Goal: Task Accomplishment & Management: Use online tool/utility

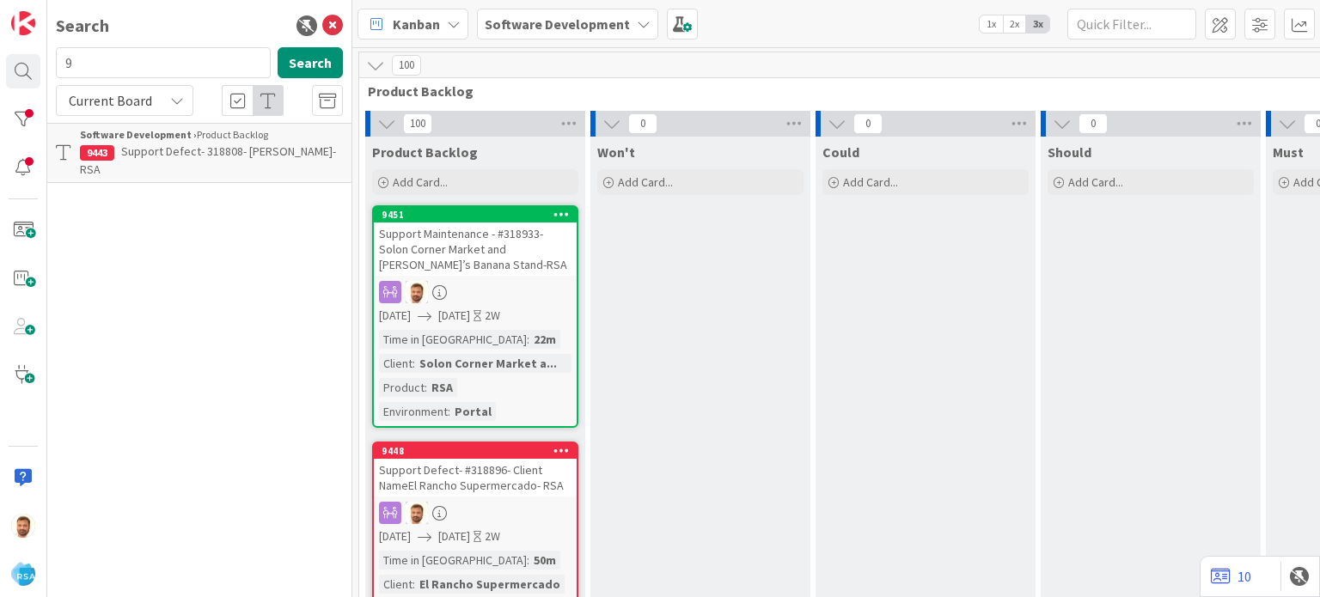
scroll to position [246, 1653]
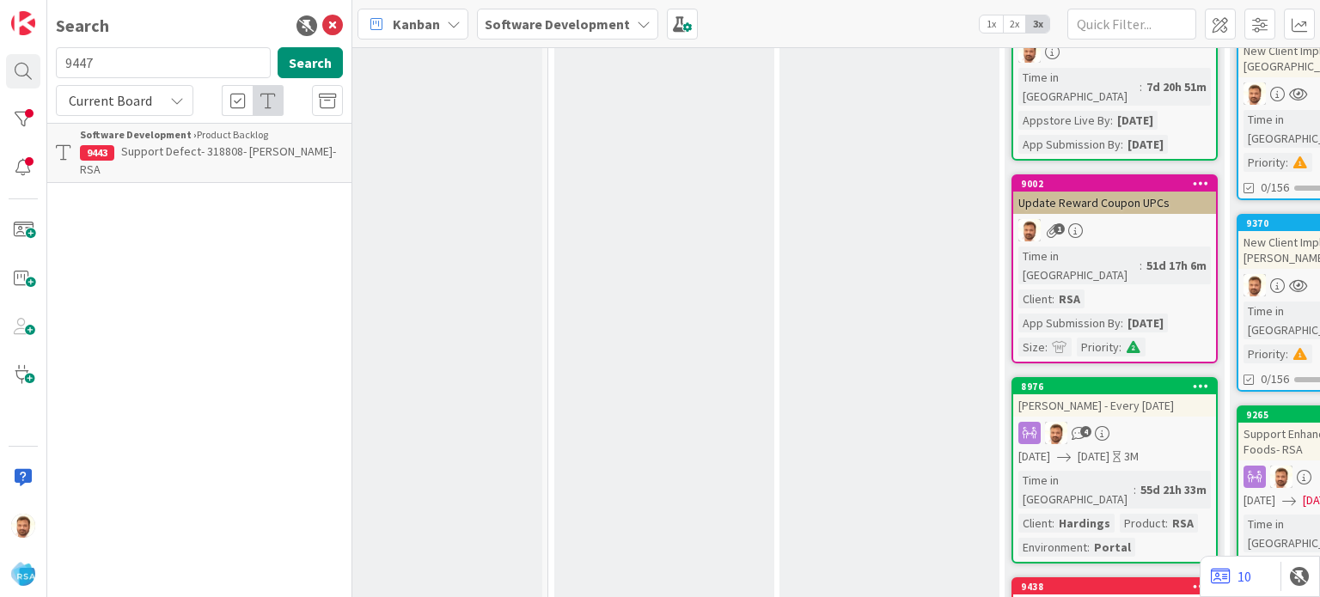
type input "9447"
click at [137, 135] on b "Software Development ›" at bounding box center [138, 134] width 117 height 13
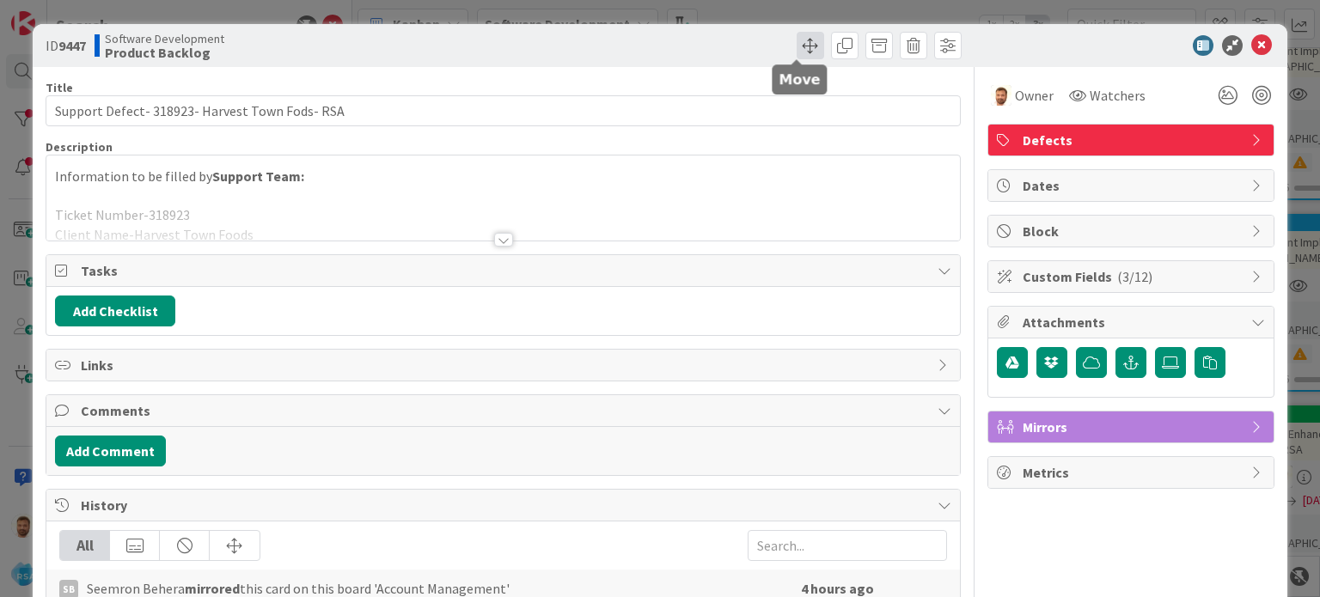
click at [800, 47] on span at bounding box center [809, 45] width 27 height 27
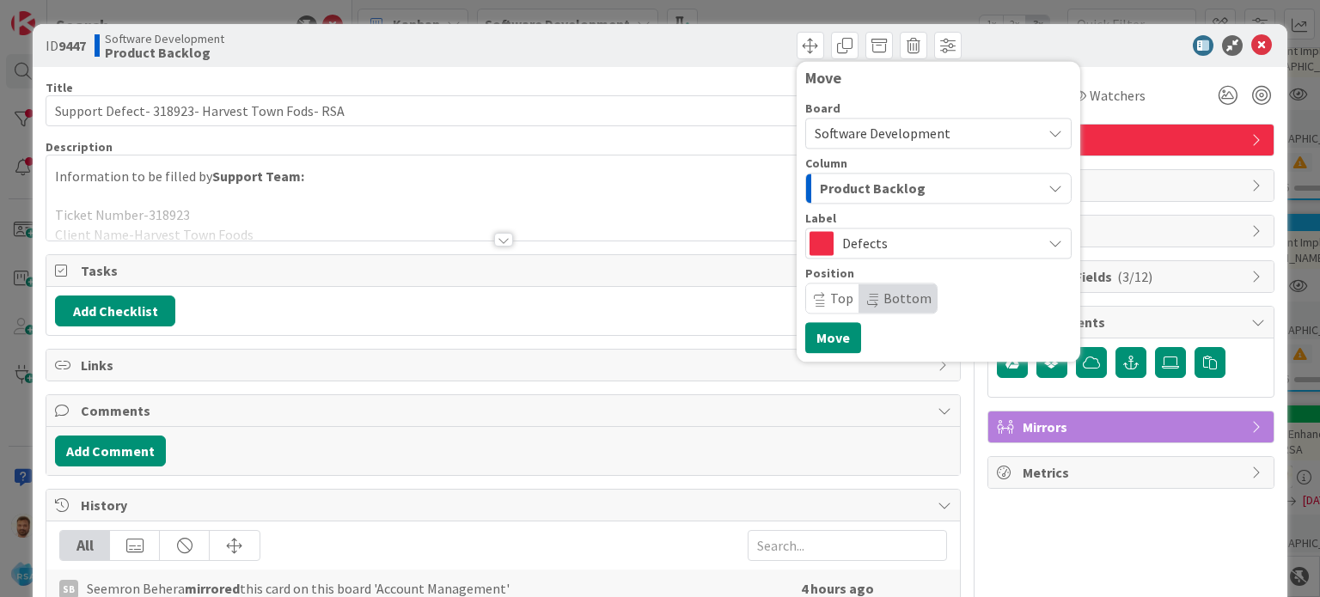
click at [859, 192] on span "Product Backlog" at bounding box center [873, 188] width 106 height 22
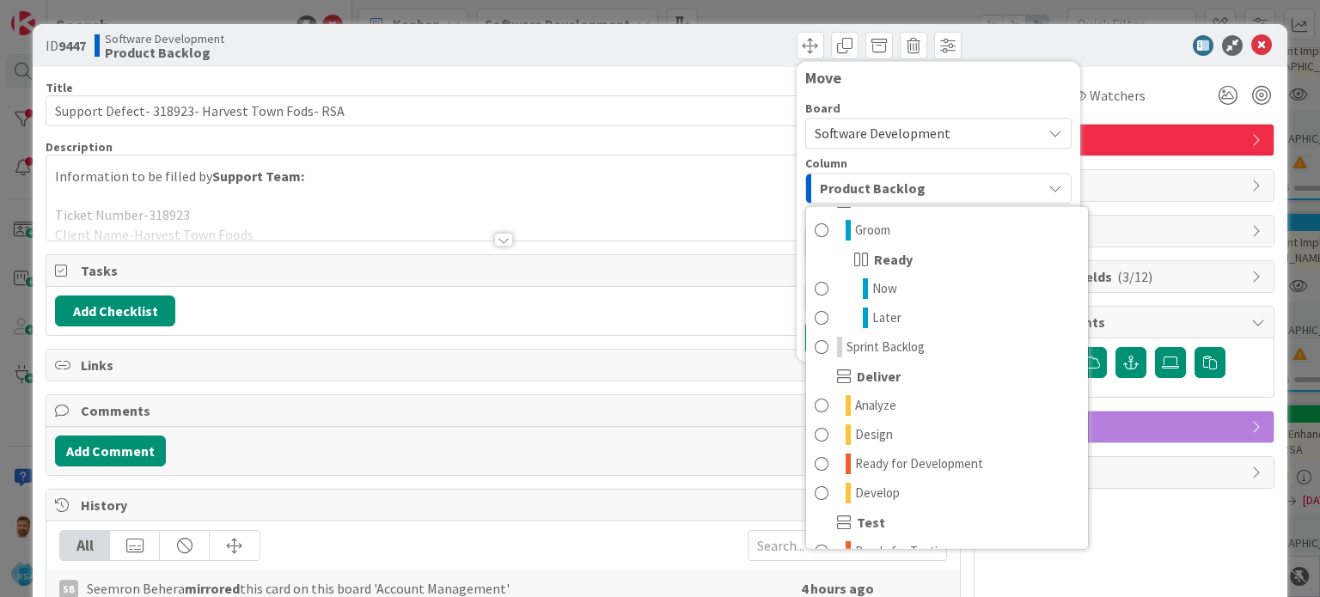
scroll to position [210, 0]
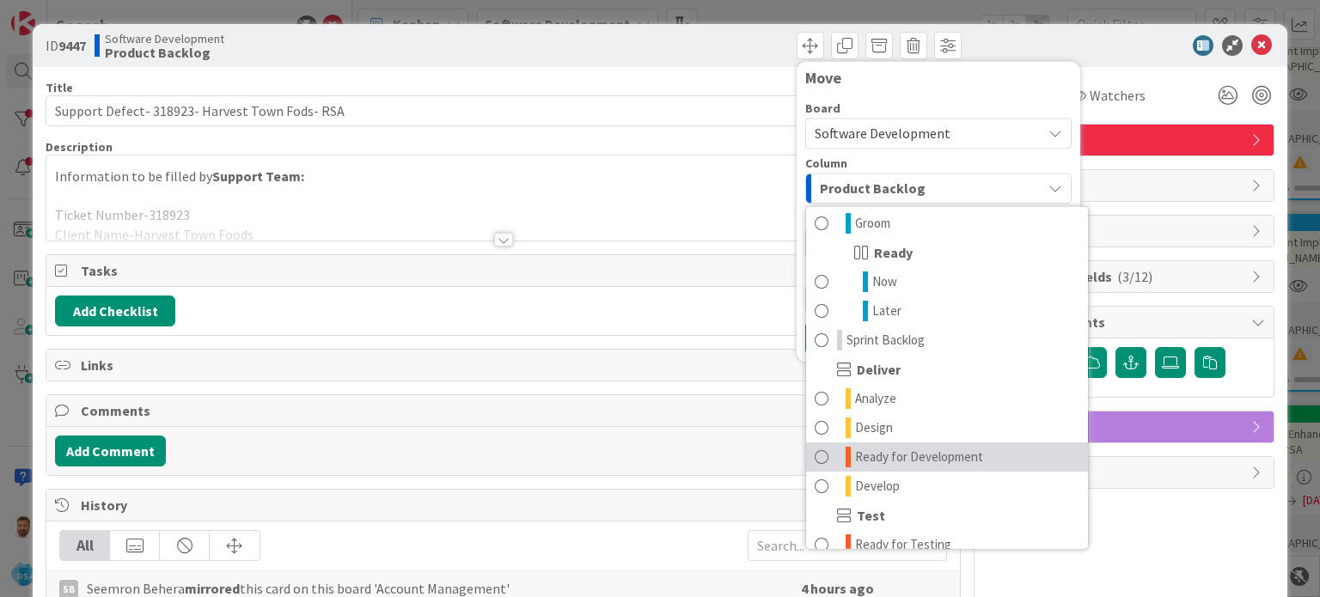
click at [814, 458] on span at bounding box center [821, 457] width 14 height 21
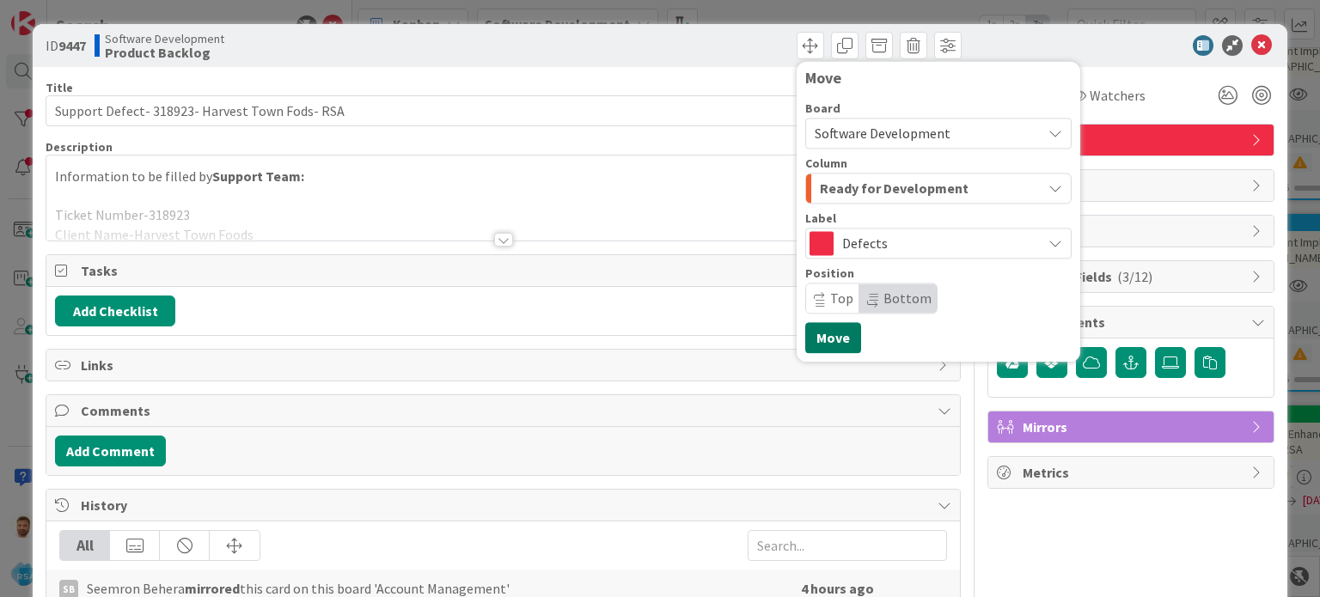
click at [813, 335] on button "Move" at bounding box center [833, 337] width 56 height 31
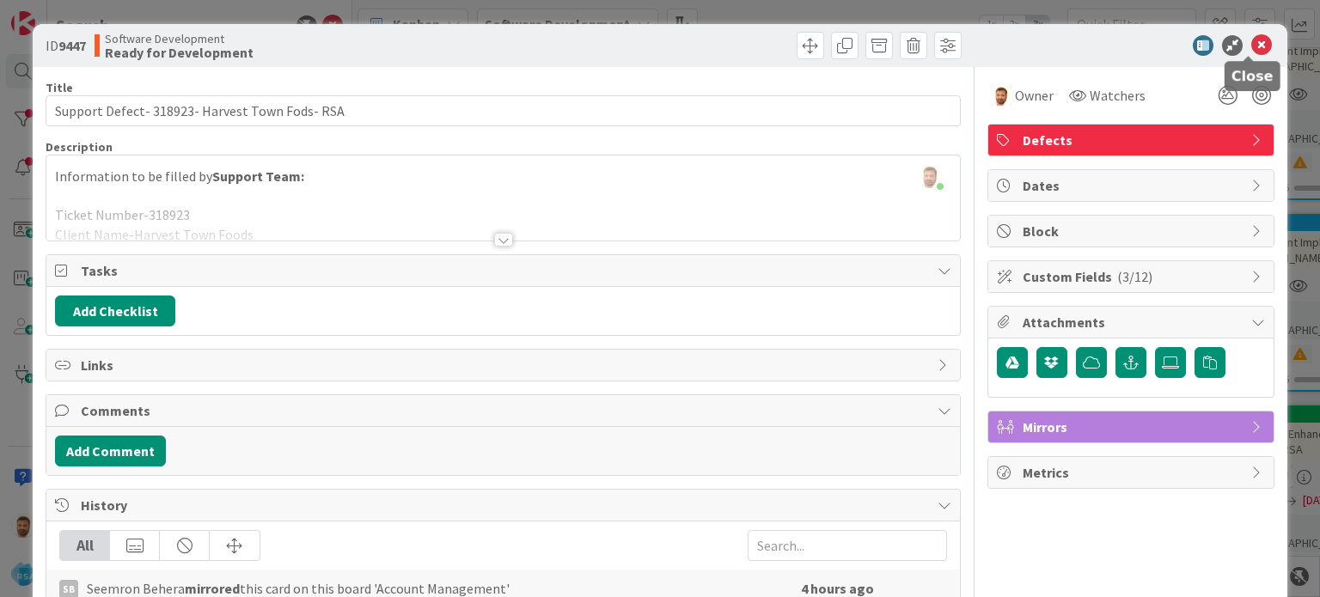
click at [1251, 50] on icon at bounding box center [1261, 45] width 21 height 21
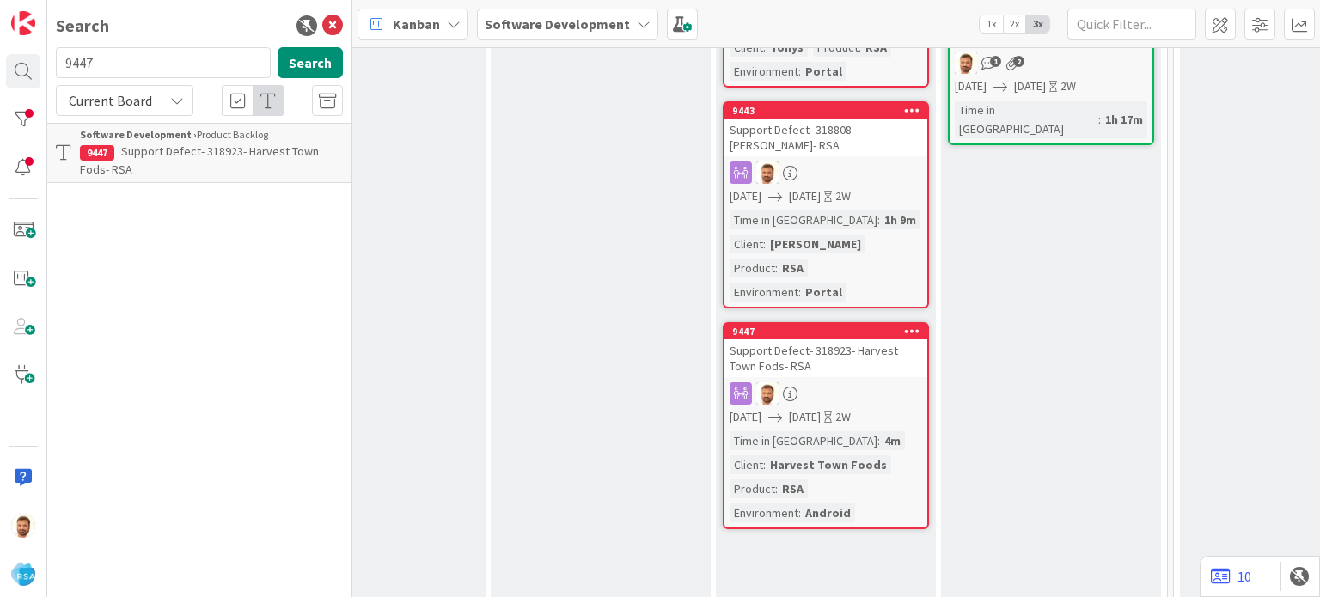
scroll to position [900, 1941]
click at [758, 338] on div "Support Defect- 318923- Harvest Town Fods- RSA" at bounding box center [825, 357] width 203 height 38
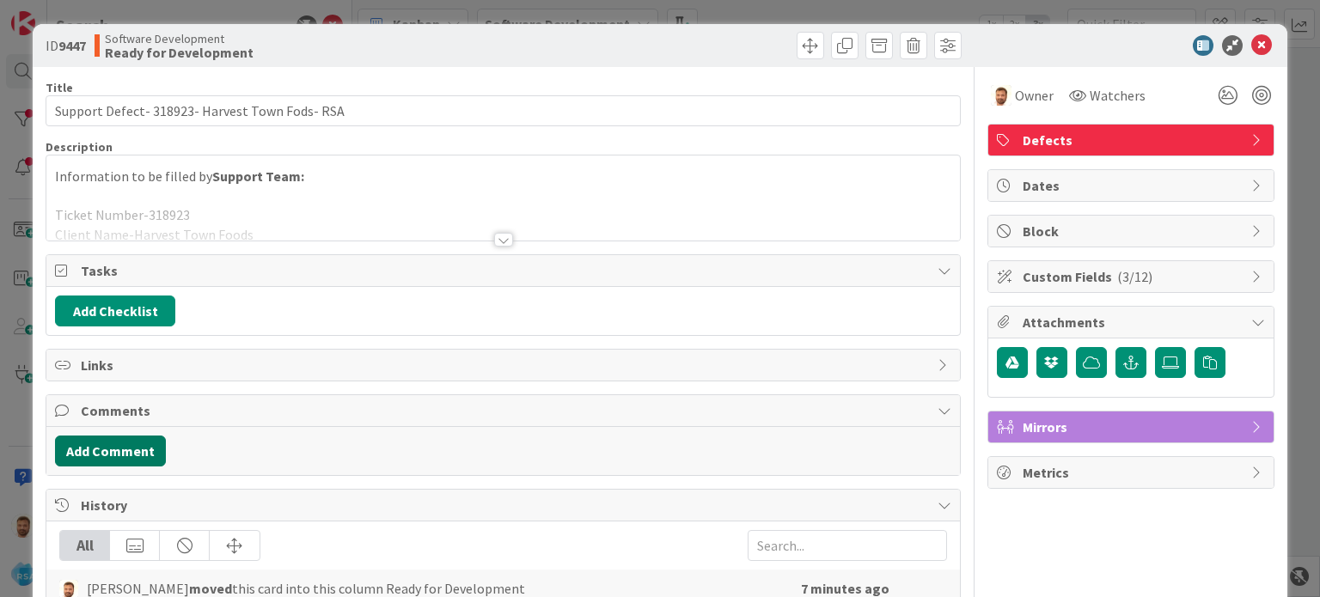
click at [136, 452] on button "Add Comment" at bounding box center [110, 451] width 111 height 31
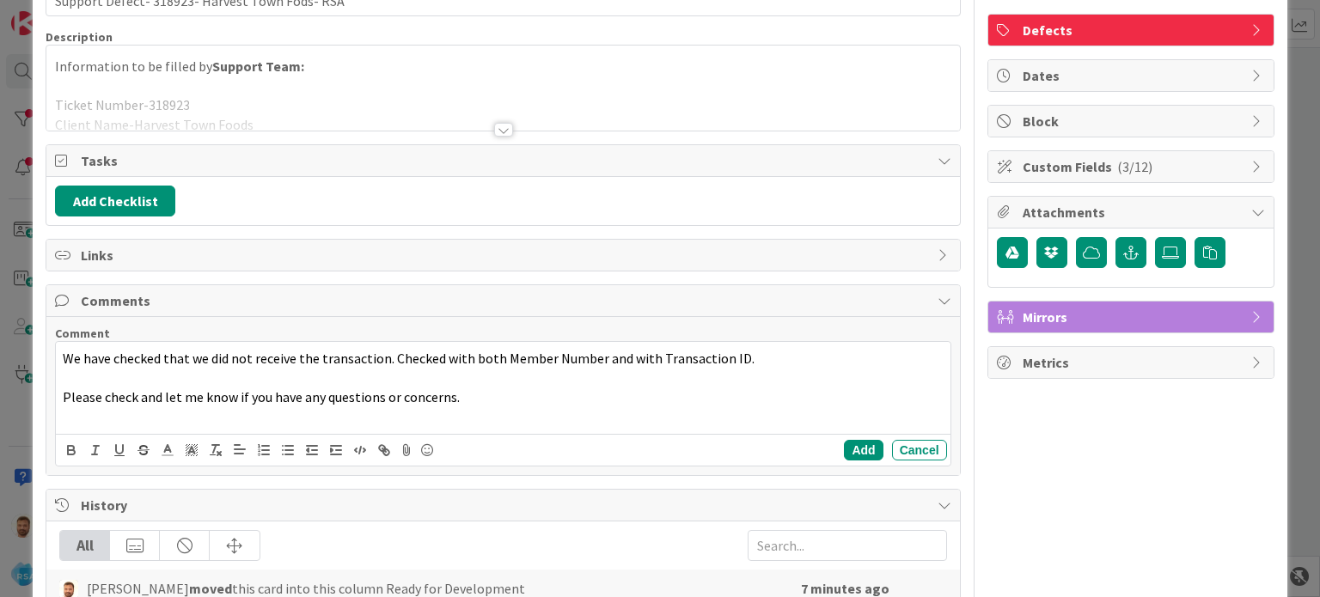
scroll to position [113, 0]
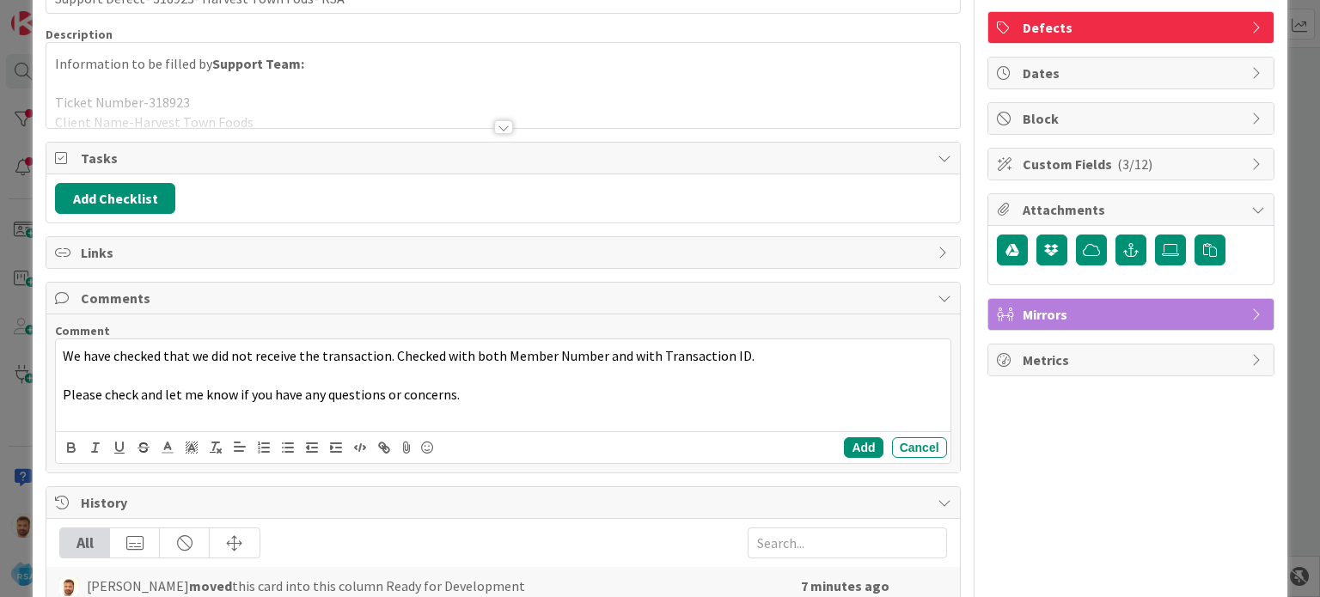
click at [852, 433] on div "Add Cancel" at bounding box center [502, 447] width 893 height 32
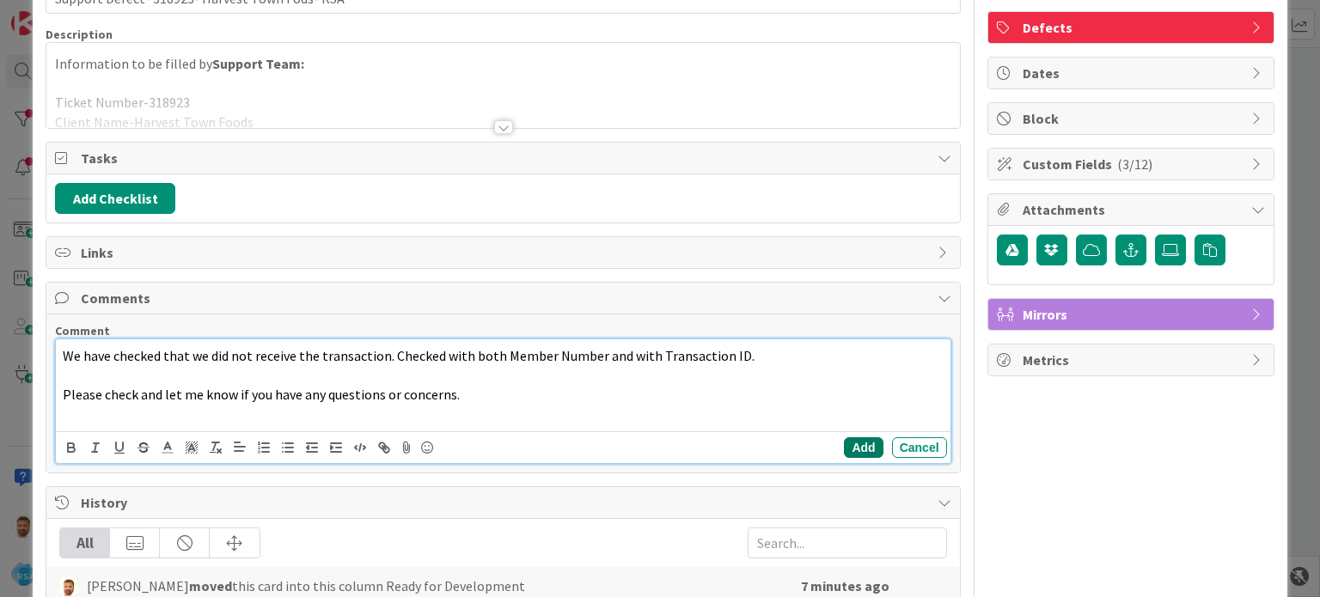
click at [852, 437] on button "Add" at bounding box center [863, 447] width 39 height 21
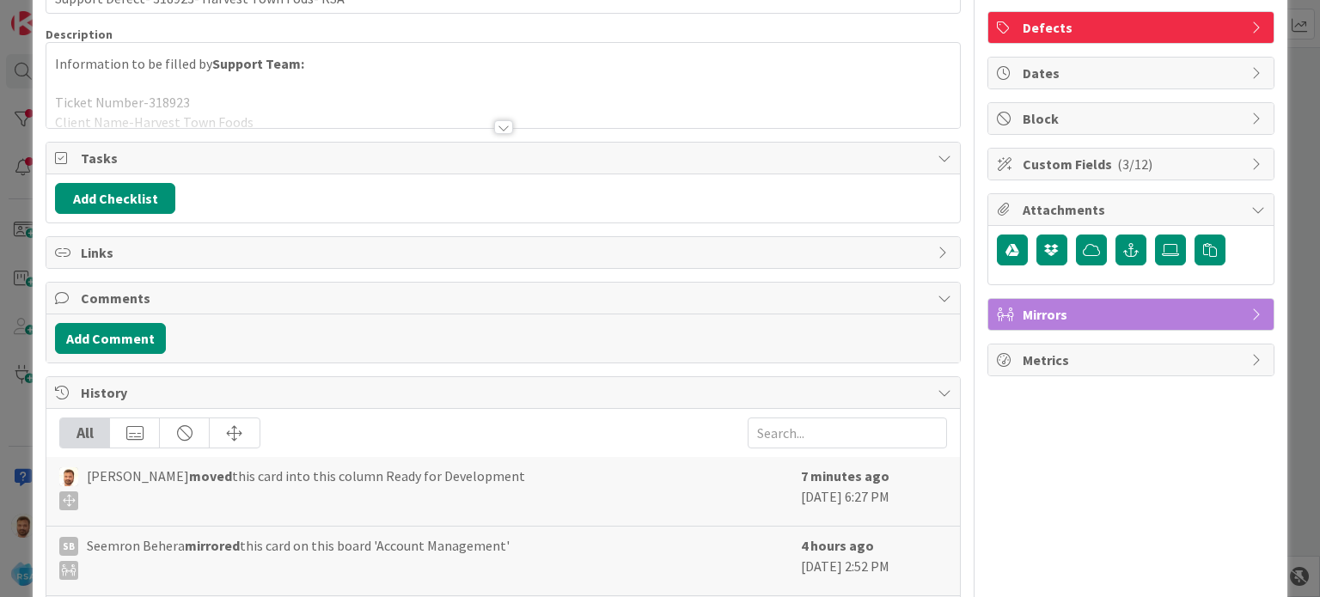
scroll to position [0, 0]
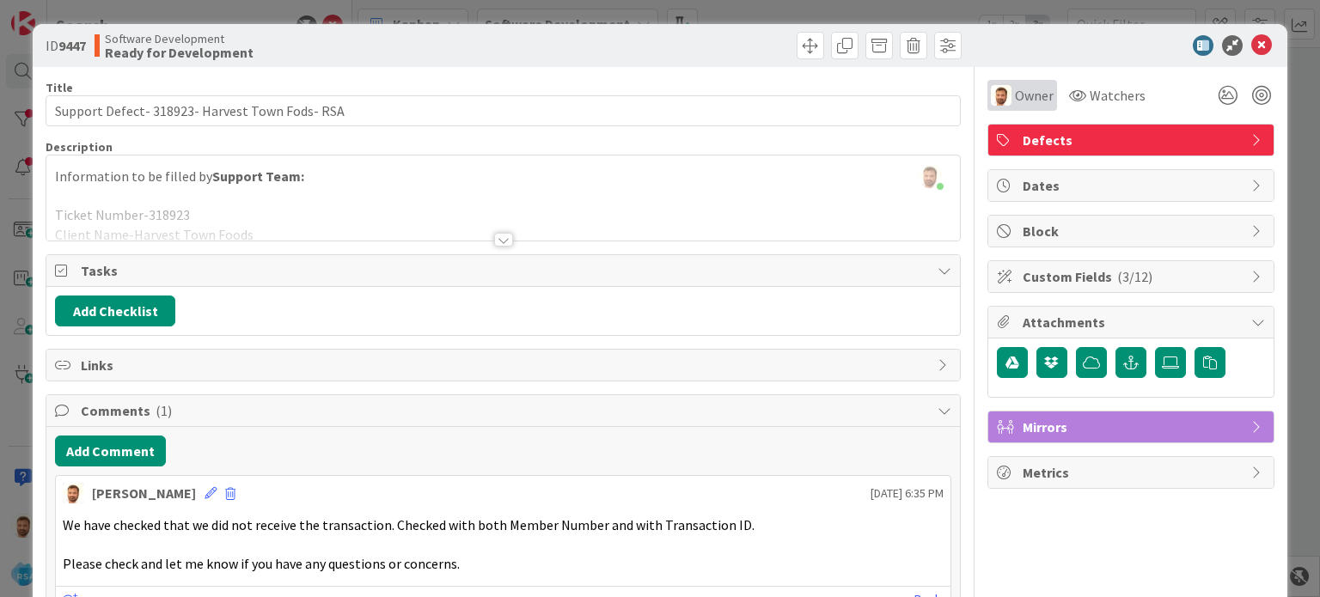
click at [1016, 96] on span "Owner" at bounding box center [1034, 95] width 39 height 21
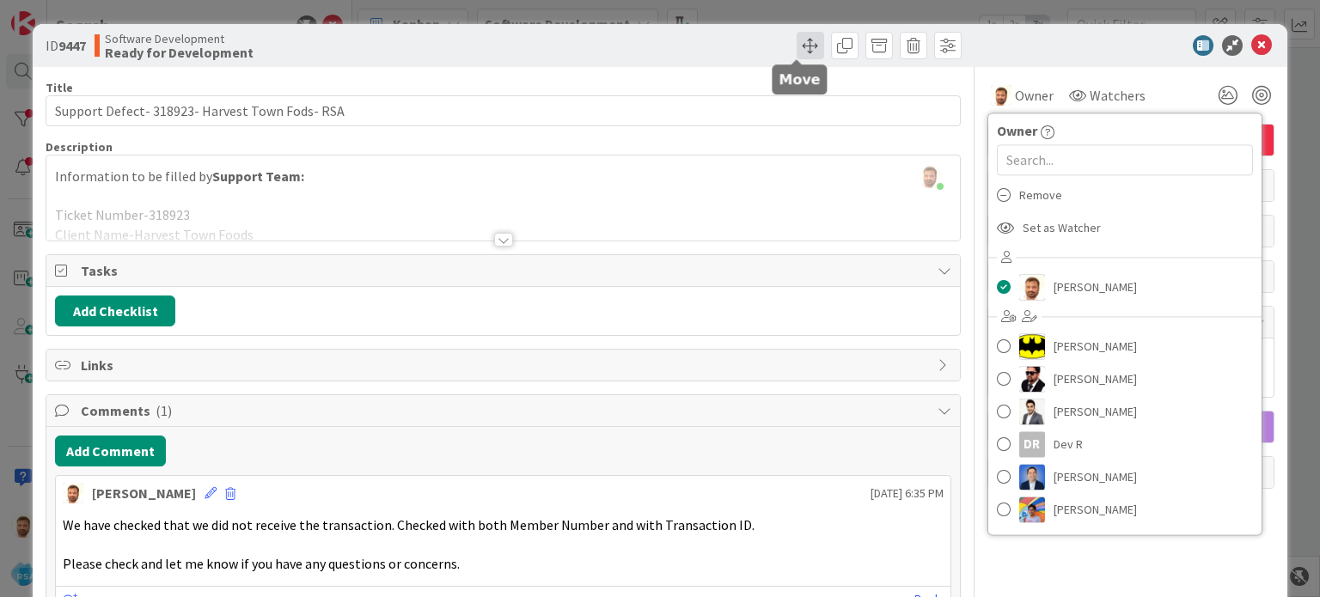
click at [796, 57] on span at bounding box center [809, 45] width 27 height 27
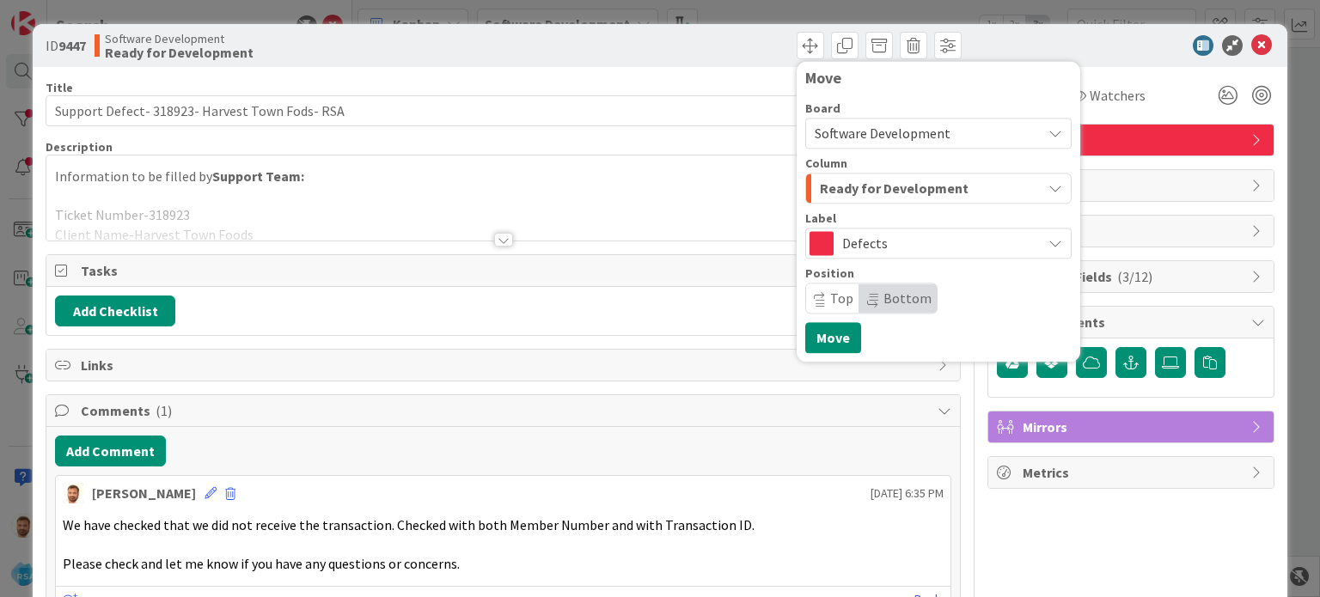
click at [868, 187] on span "Ready for Development" at bounding box center [894, 188] width 149 height 22
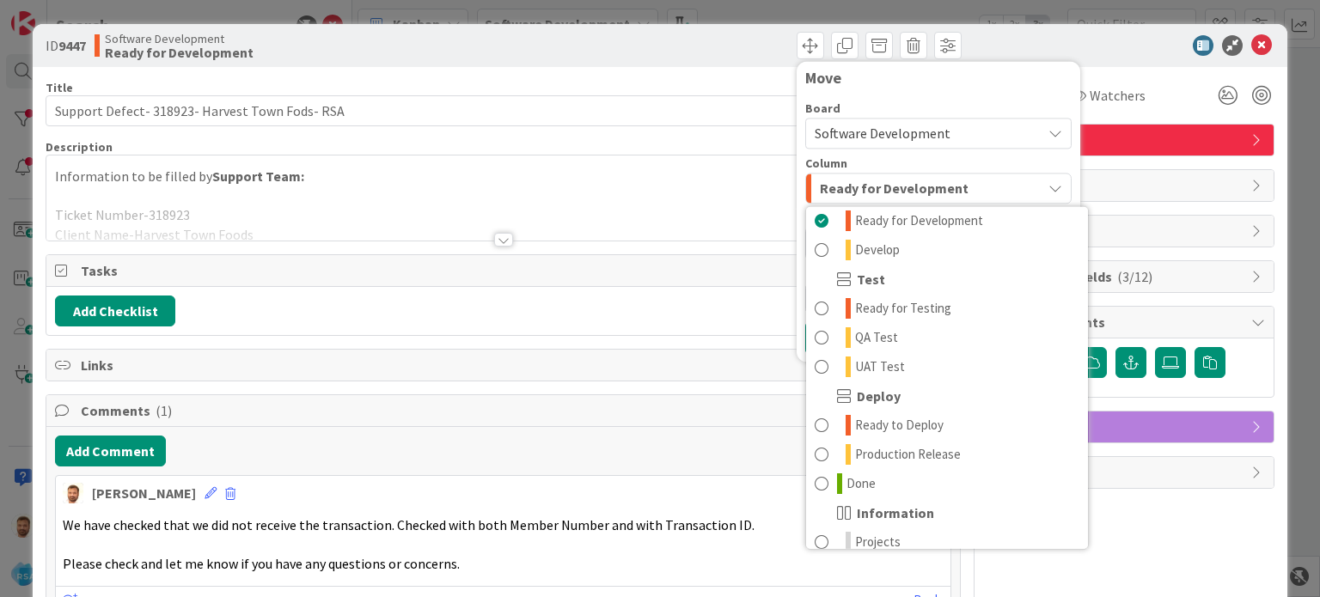
scroll to position [489, 0]
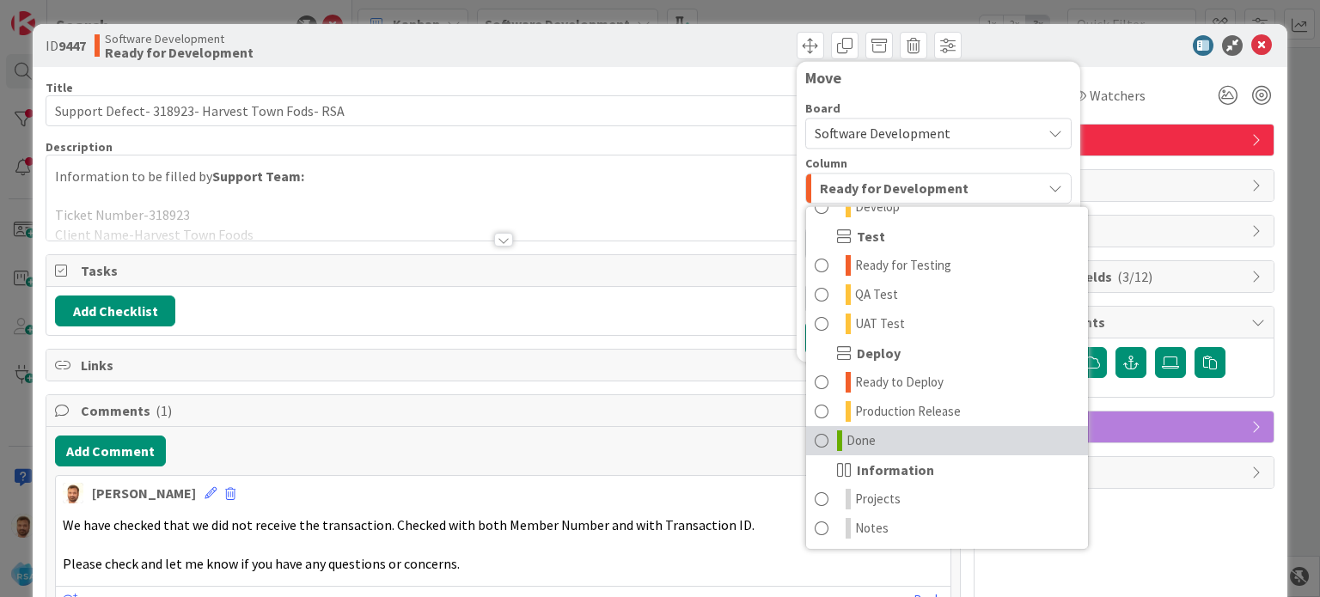
click at [814, 440] on span at bounding box center [821, 440] width 14 height 21
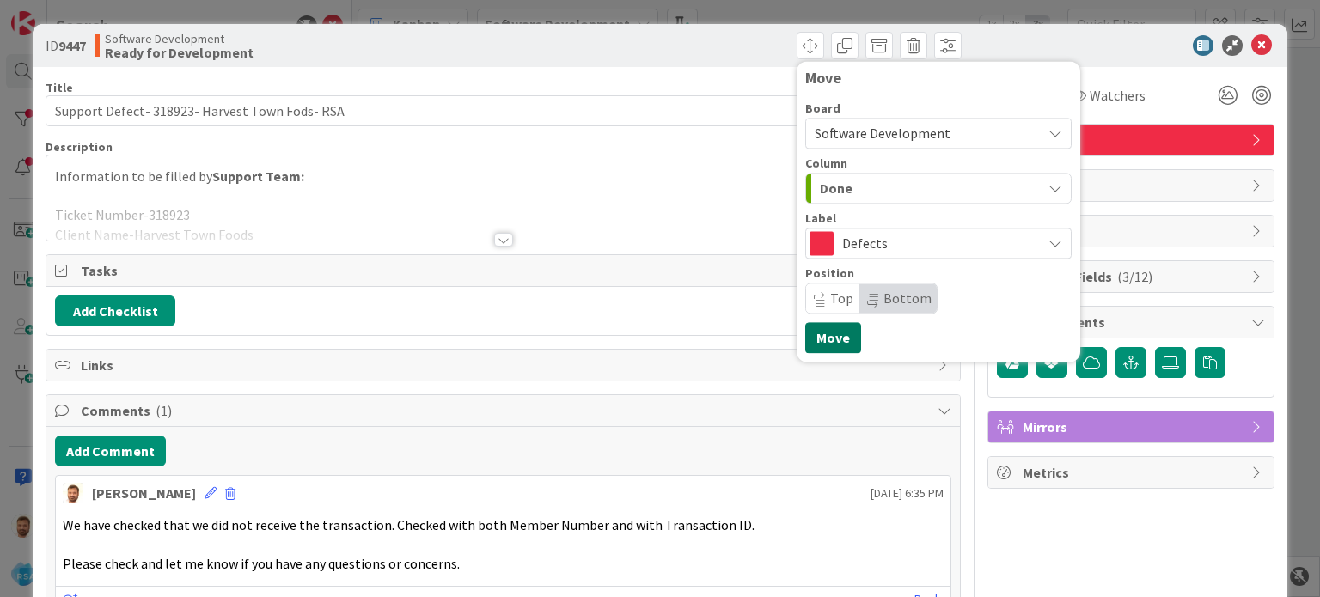
click at [834, 337] on button "Move" at bounding box center [833, 337] width 56 height 31
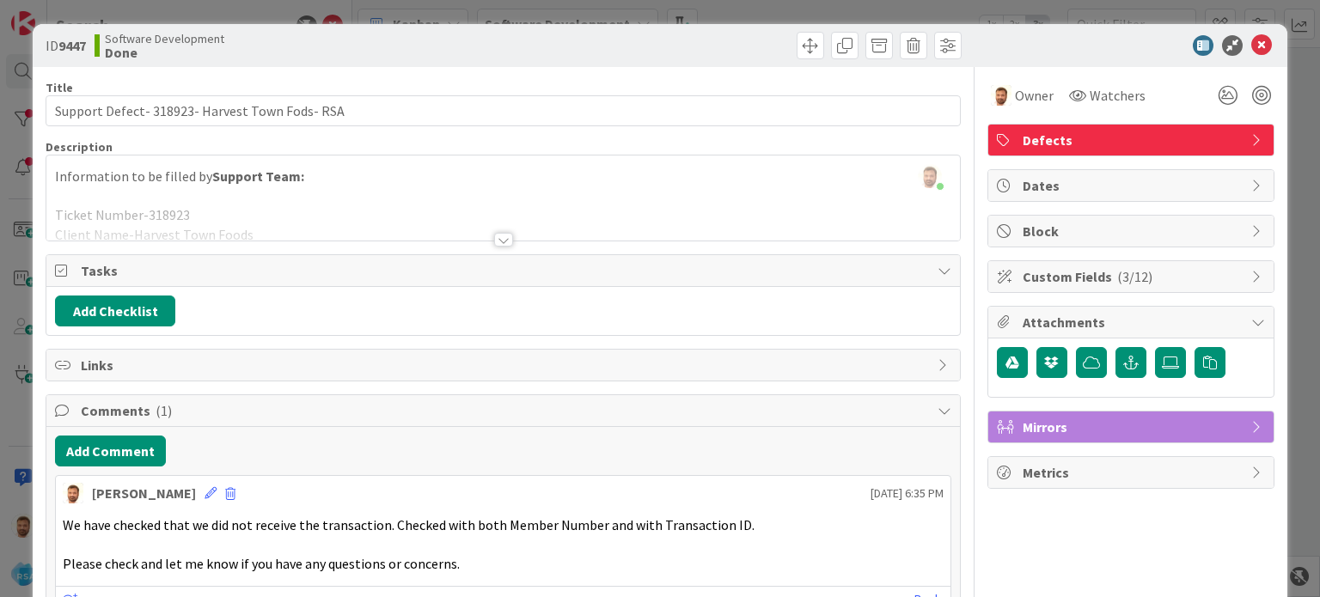
click at [1235, 51] on div at bounding box center [1122, 45] width 304 height 21
click at [1251, 48] on icon at bounding box center [1261, 45] width 21 height 21
